Goal: Transaction & Acquisition: Download file/media

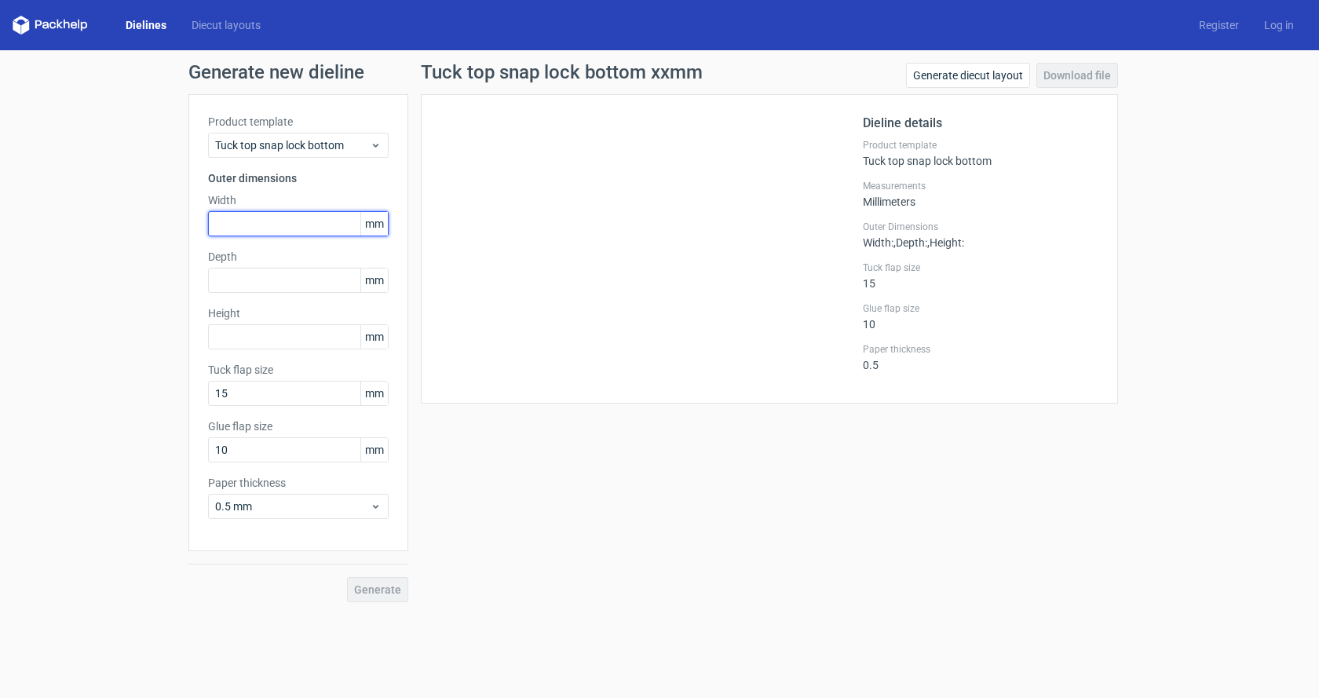
click at [258, 221] on input "text" at bounding box center [298, 223] width 181 height 25
click at [136, 27] on link "Dielines" at bounding box center [146, 25] width 66 height 16
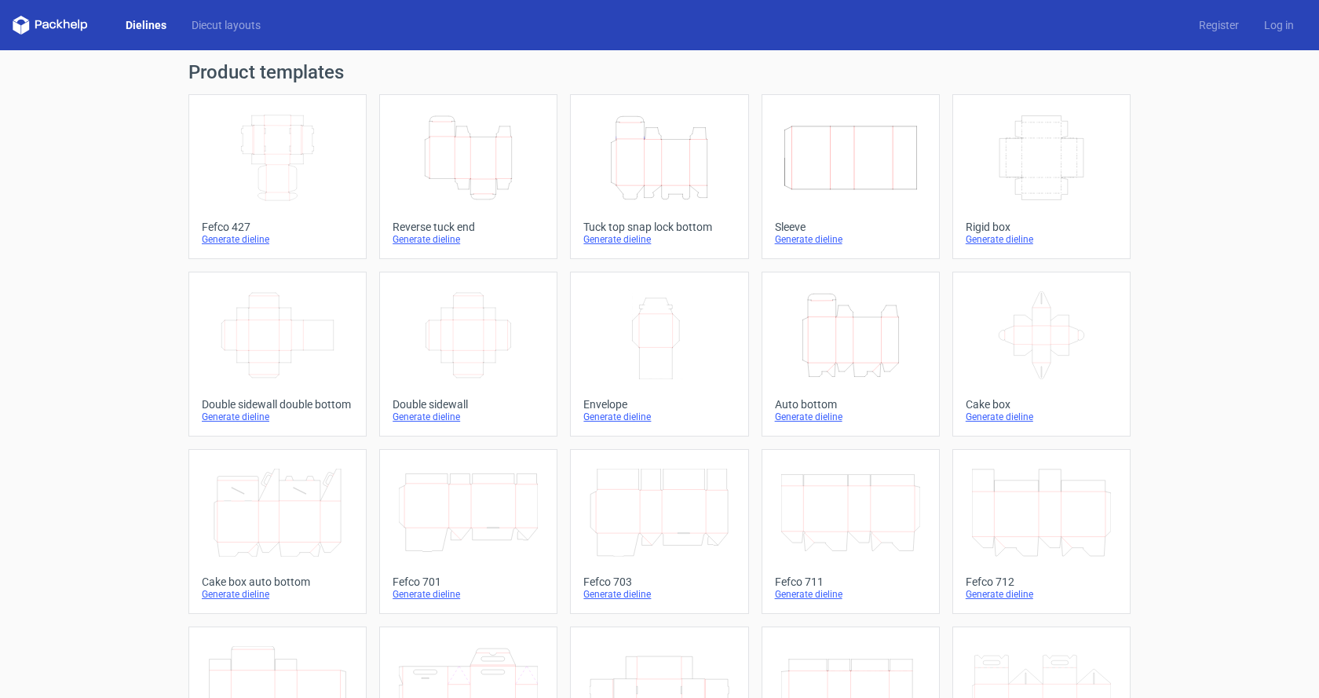
click at [644, 209] on link "Height Depth Width Tuck top snap lock bottom Generate dieline" at bounding box center [659, 176] width 178 height 165
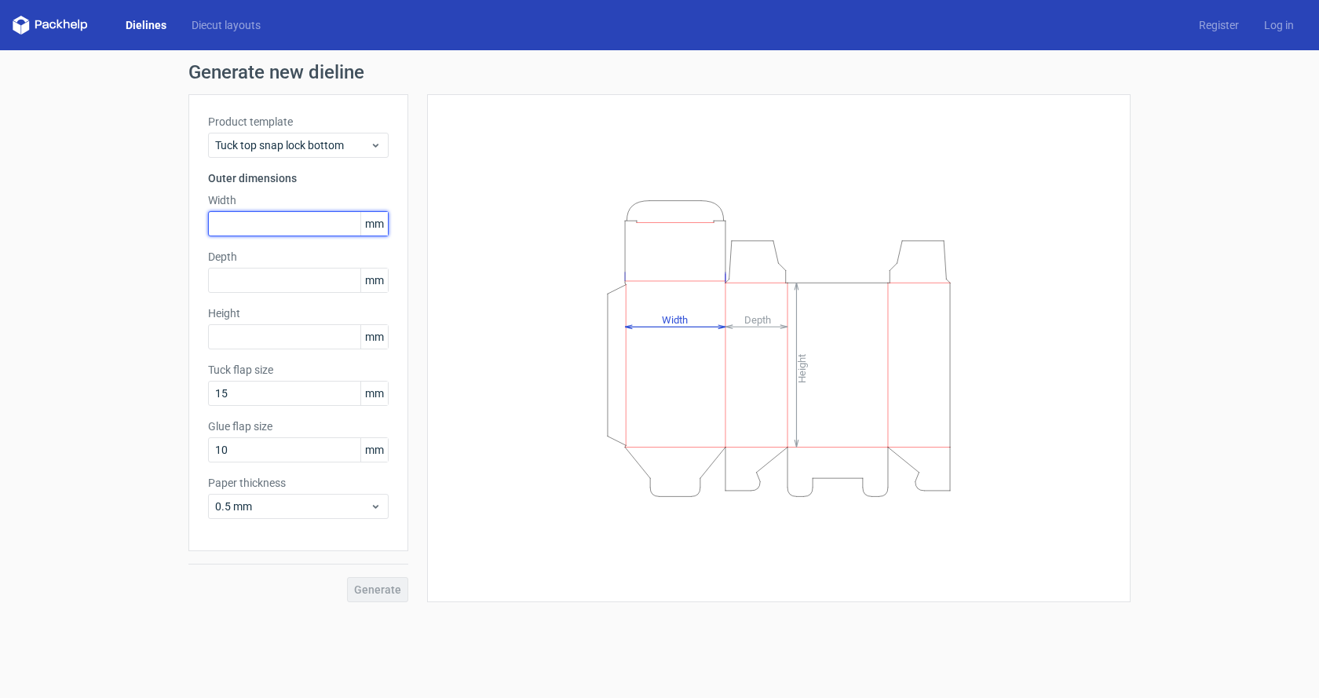
click at [275, 232] on input "text" at bounding box center [298, 223] width 181 height 25
type input "400"
click at [248, 331] on input "text" at bounding box center [298, 336] width 181 height 25
drag, startPoint x: 248, startPoint y: 331, endPoint x: 195, endPoint y: 341, distance: 54.2
click at [195, 341] on div "Product template Tuck top snap lock bottom Outer dimensions Width 400 mm Depth …" at bounding box center [298, 322] width 220 height 457
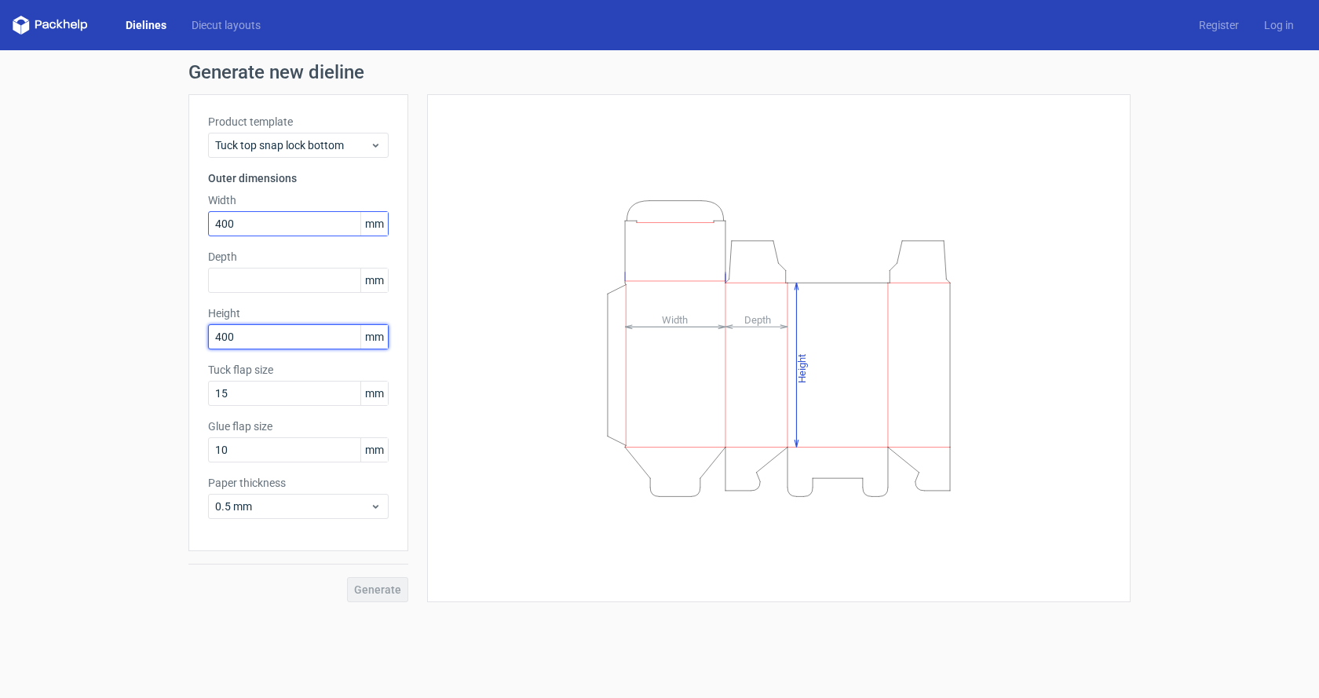
type input "400"
drag, startPoint x: 206, startPoint y: 230, endPoint x: 194, endPoint y: 232, distance: 11.9
click at [194, 232] on div "Product template Tuck top snap lock bottom Outer dimensions Width 400 mm Depth …" at bounding box center [298, 322] width 220 height 457
type input "200"
click at [247, 289] on input "text" at bounding box center [298, 280] width 181 height 25
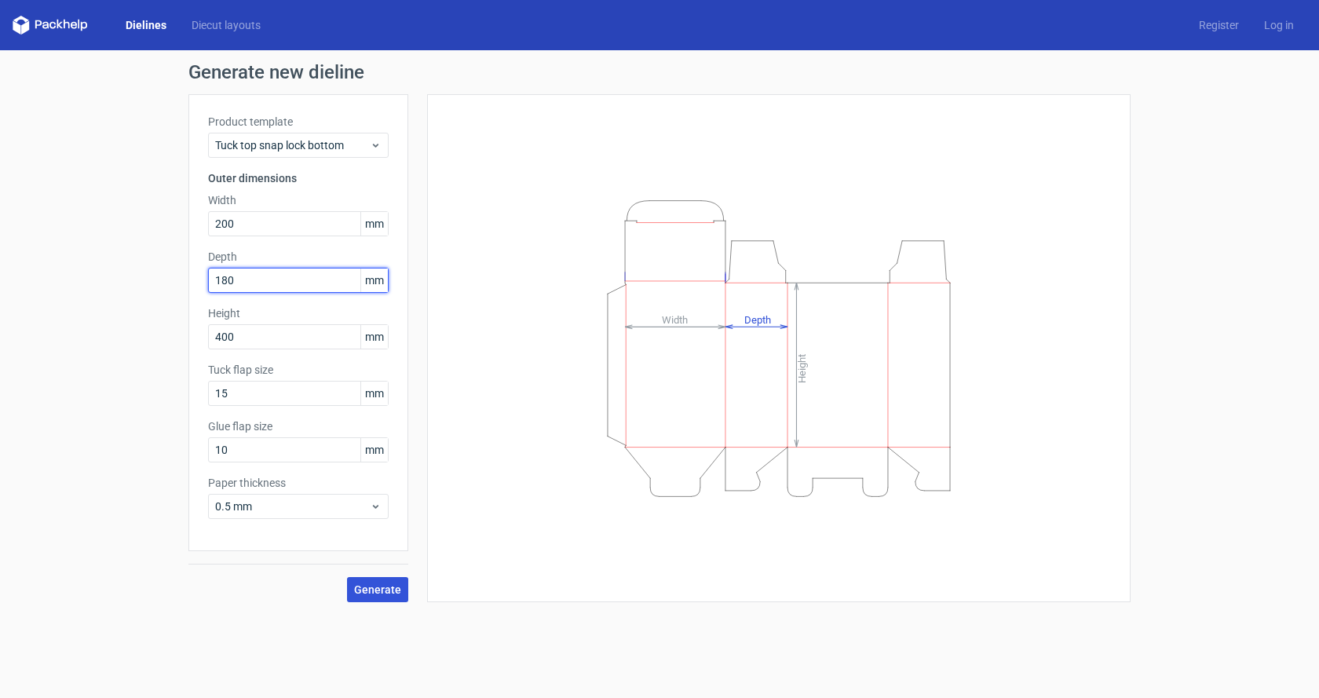
type input "180"
click at [396, 589] on span "Generate" at bounding box center [377, 589] width 47 height 11
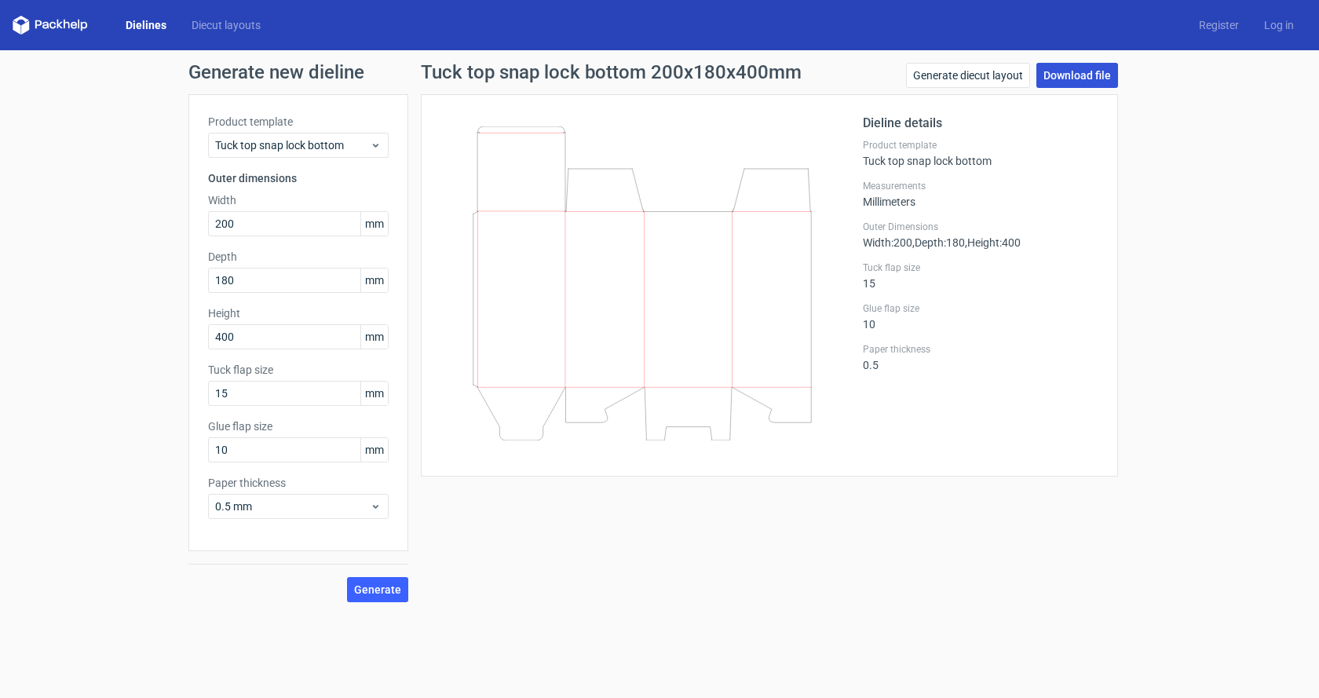
click at [1057, 73] on link "Download file" at bounding box center [1077, 75] width 82 height 25
